Goal: Information Seeking & Learning: Learn about a topic

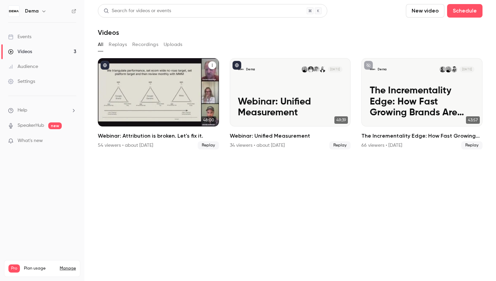
click at [122, 137] on h2 "Webinar: Attribution is broken. Let's fix it." at bounding box center [158, 136] width 121 height 8
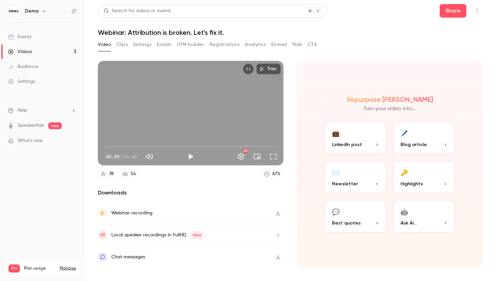
click at [214, 43] on button "Registrations" at bounding box center [225, 44] width 30 height 11
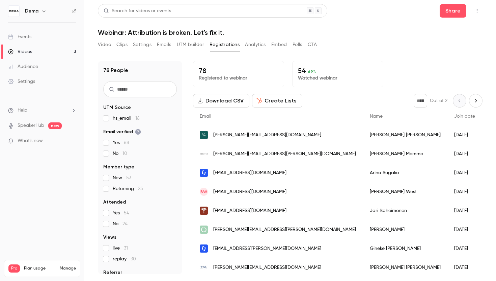
click at [104, 45] on button "Video" at bounding box center [104, 44] width 13 height 11
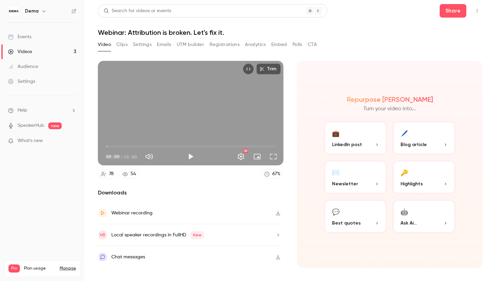
click at [125, 45] on button "Clips" at bounding box center [122, 44] width 11 height 11
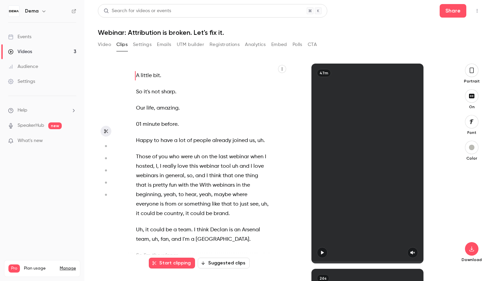
click at [164, 46] on button "Emails" at bounding box center [164, 44] width 14 height 11
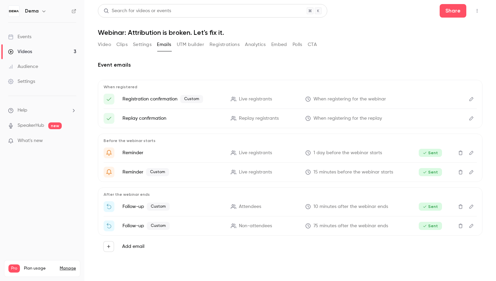
click at [45, 41] on link "Events" at bounding box center [42, 36] width 84 height 15
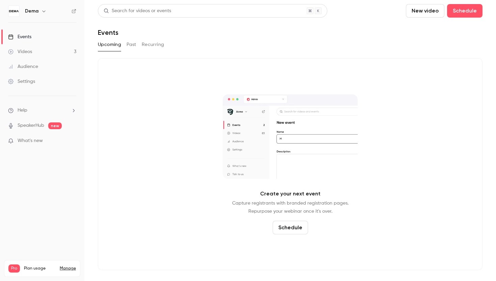
click at [130, 45] on button "Past" at bounding box center [132, 44] width 10 height 11
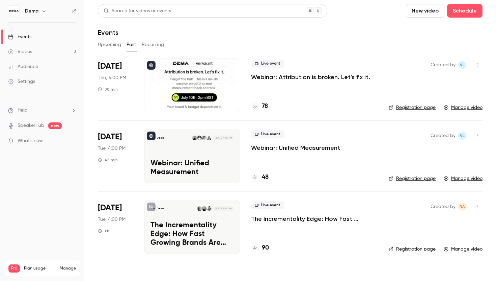
click at [266, 106] on h4 "78" at bounding box center [265, 106] width 6 height 9
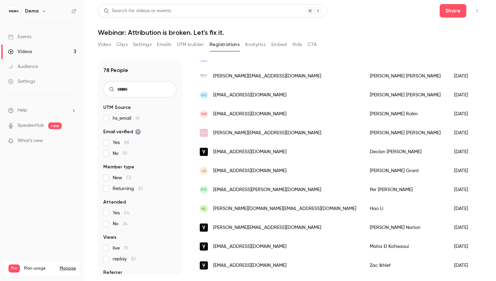
scroll to position [179, 0]
